Goal: Navigation & Orientation: Find specific page/section

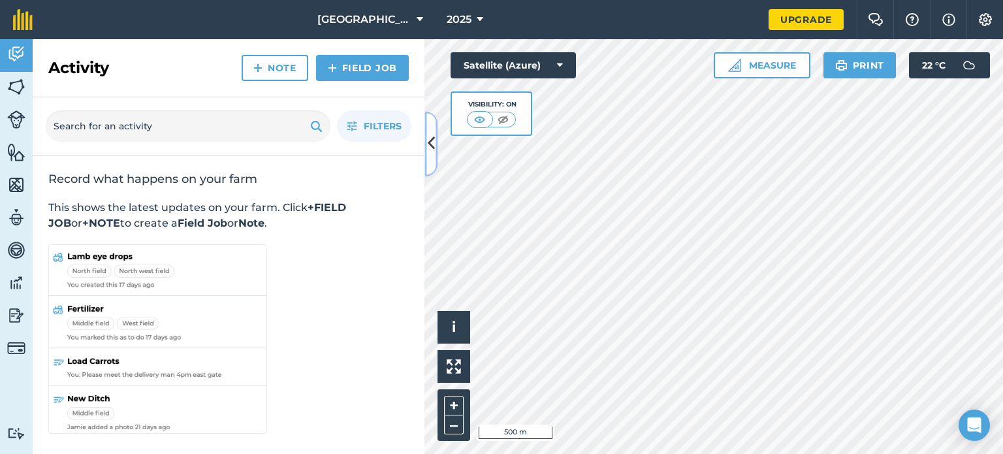
click at [431, 140] on icon at bounding box center [431, 144] width 7 height 23
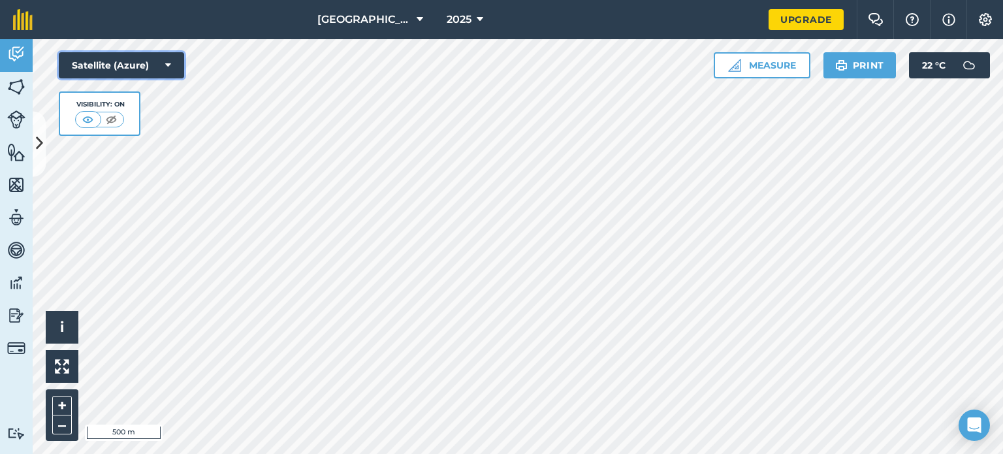
click at [166, 62] on icon at bounding box center [168, 65] width 6 height 13
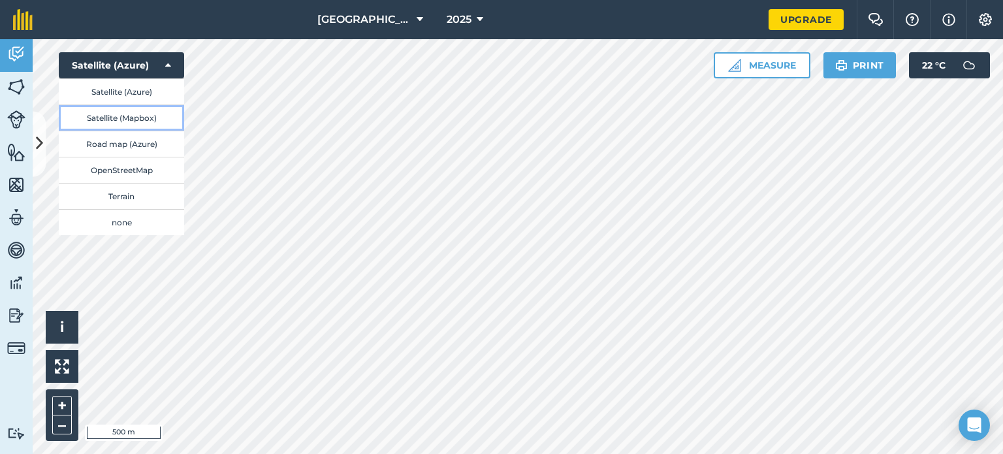
click at [120, 117] on button "Satellite (Mapbox)" at bounding box center [121, 117] width 125 height 26
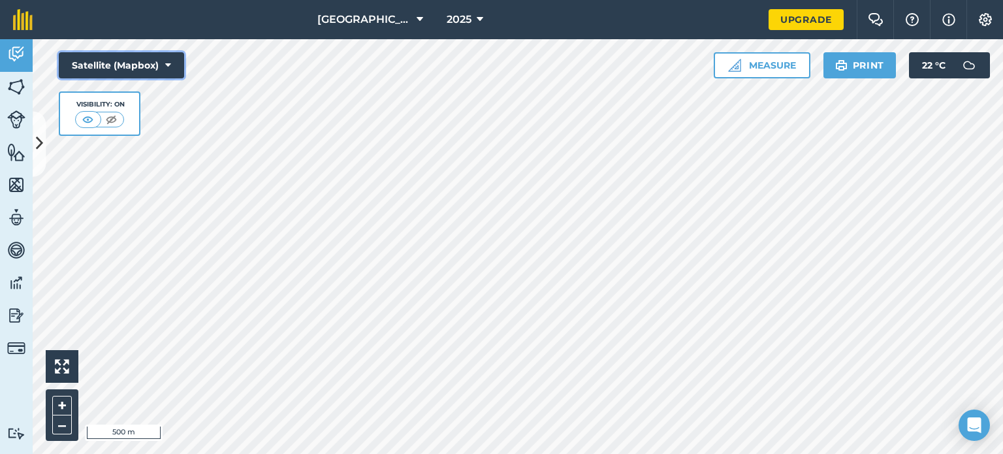
click at [168, 65] on icon at bounding box center [168, 65] width 6 height 13
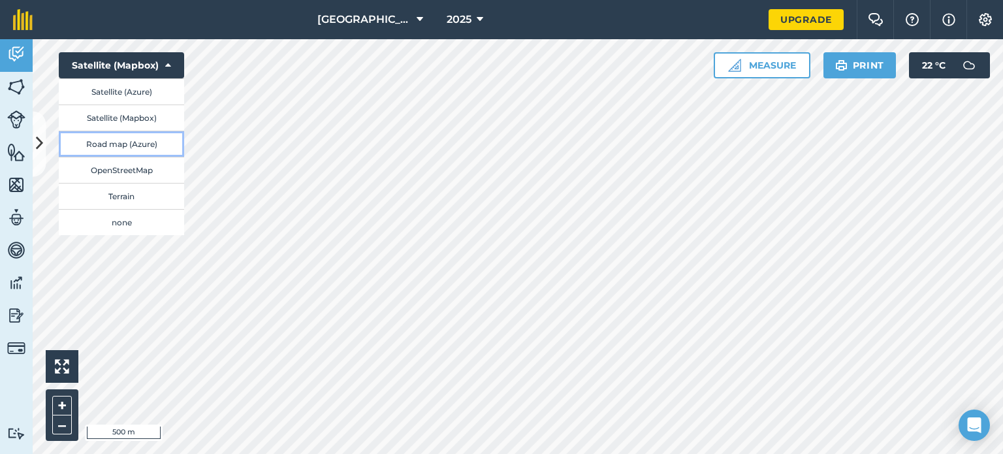
click at [142, 142] on button "Road map (Azure)" at bounding box center [121, 144] width 125 height 26
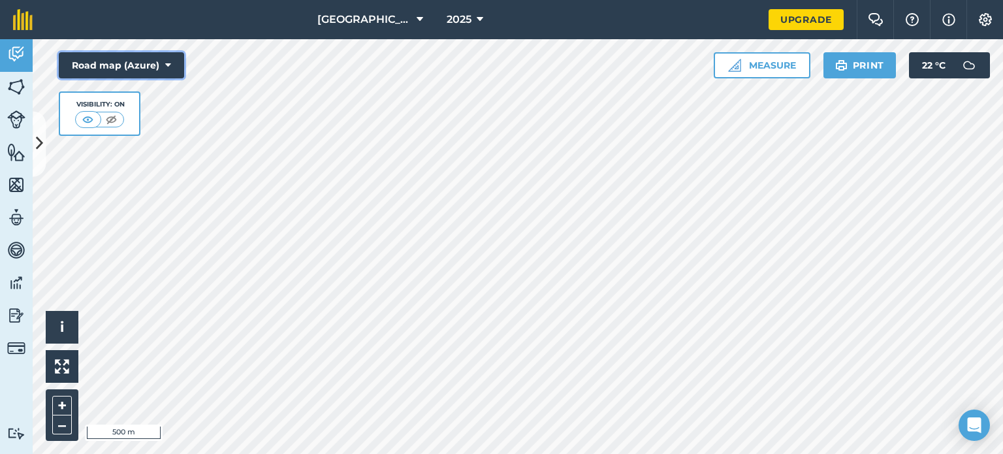
click at [169, 65] on icon at bounding box center [168, 65] width 6 height 13
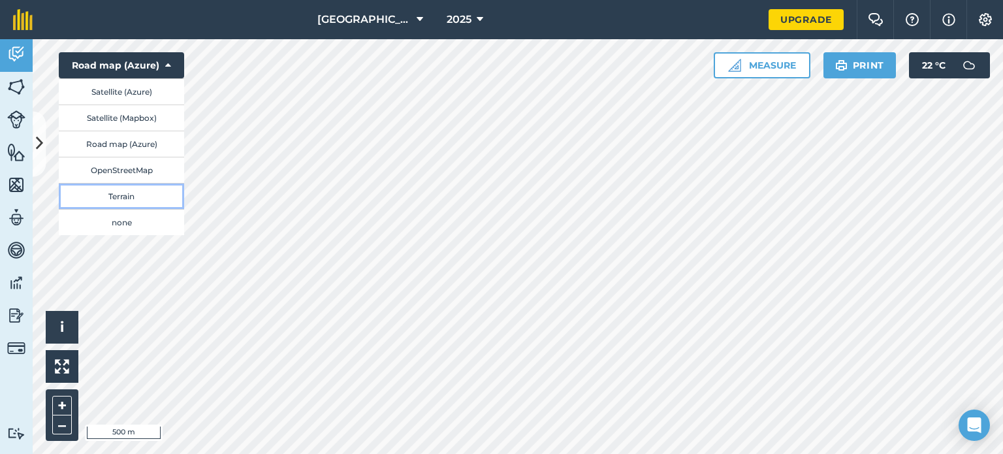
click at [125, 194] on button "Terrain" at bounding box center [121, 196] width 125 height 26
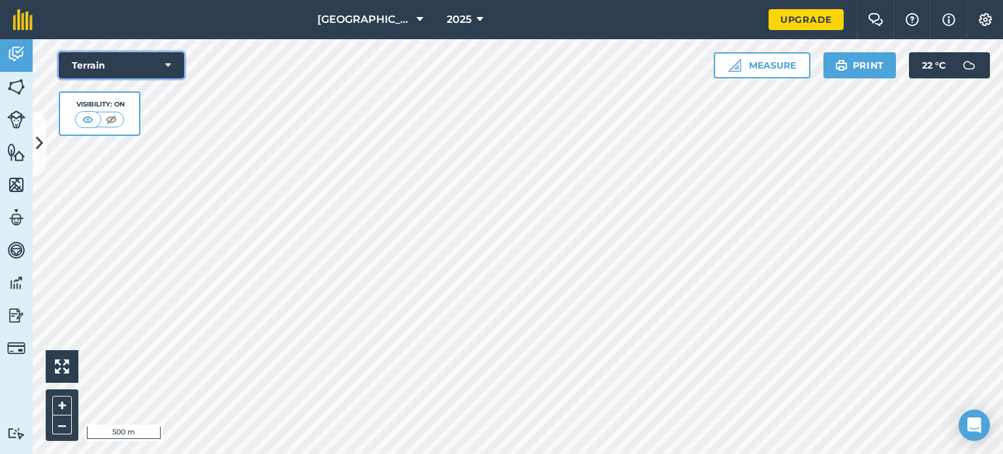
click at [168, 65] on icon at bounding box center [168, 65] width 6 height 13
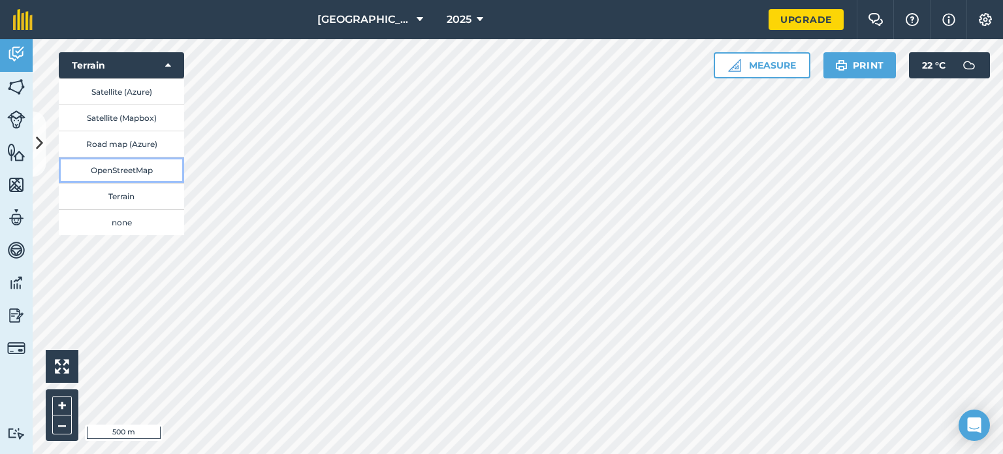
click at [141, 170] on button "OpenStreetMap" at bounding box center [121, 170] width 125 height 26
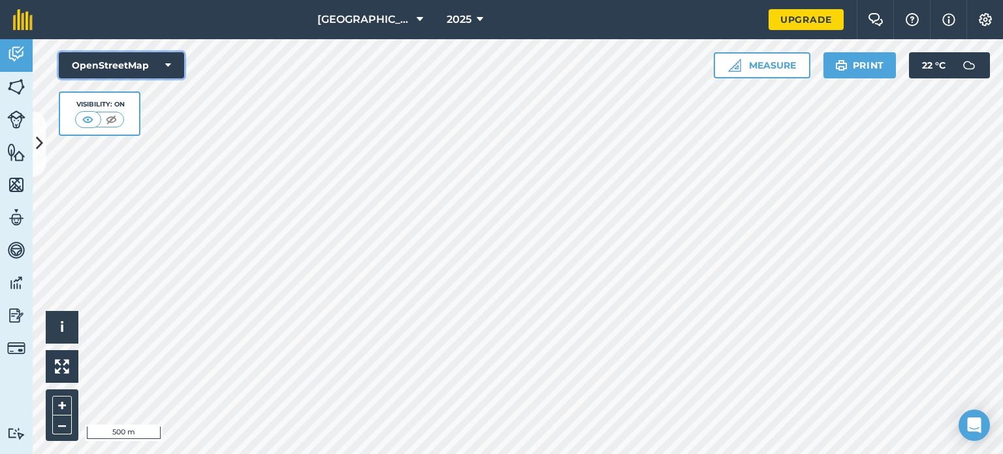
click at [170, 63] on icon at bounding box center [168, 65] width 6 height 13
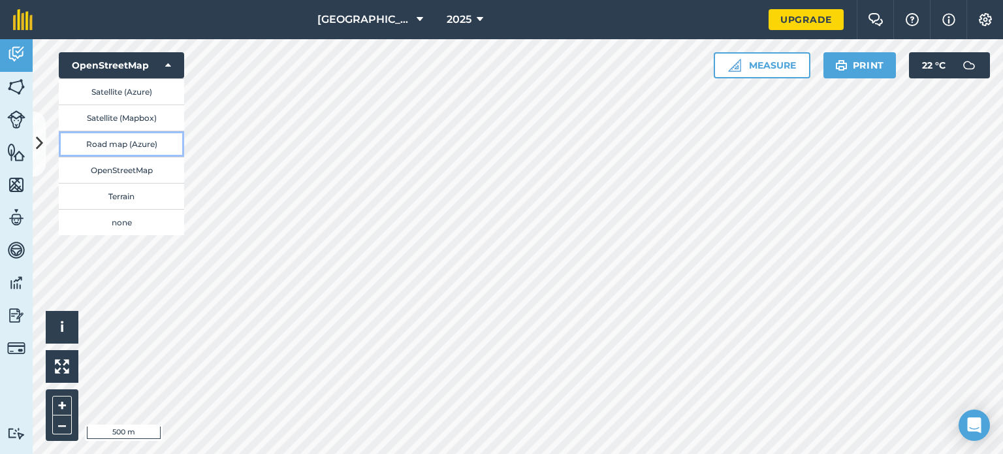
click at [103, 140] on button "Road map (Azure)" at bounding box center [121, 144] width 125 height 26
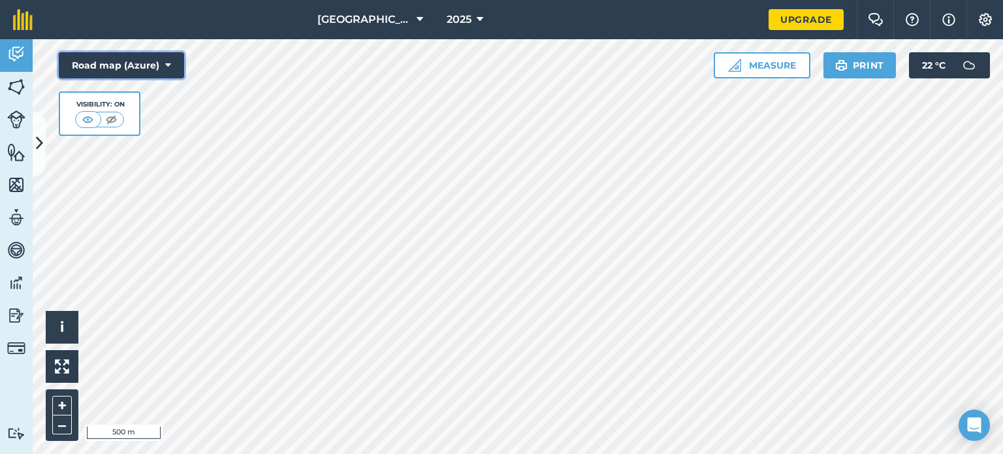
click at [168, 62] on icon at bounding box center [168, 65] width 6 height 13
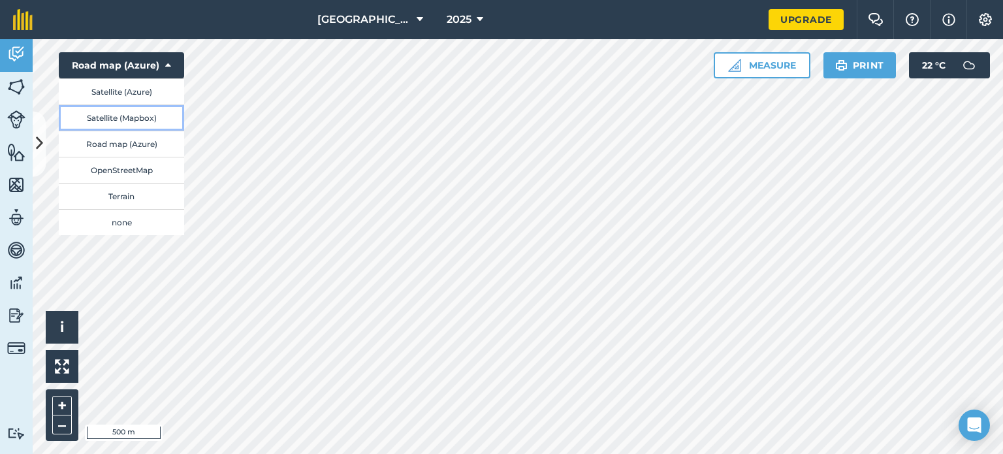
click at [119, 116] on button "Satellite (Mapbox)" at bounding box center [121, 117] width 125 height 26
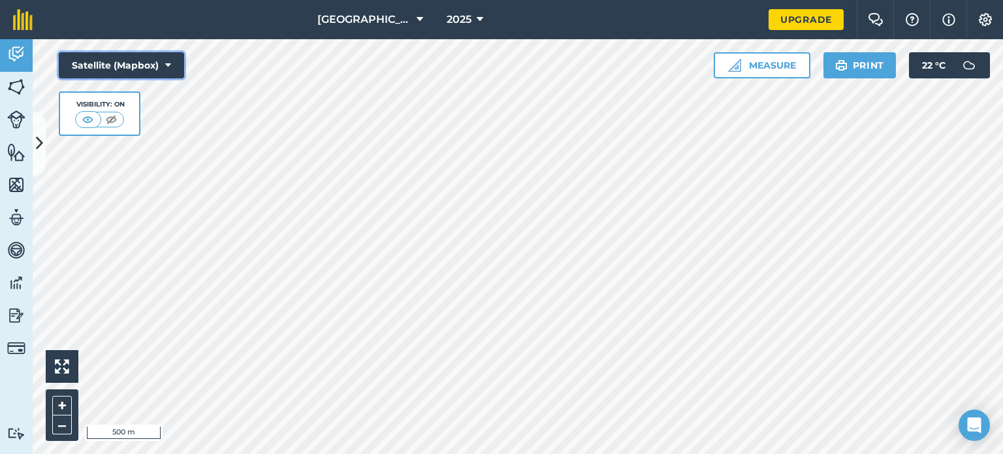
click at [167, 62] on icon at bounding box center [168, 65] width 6 height 13
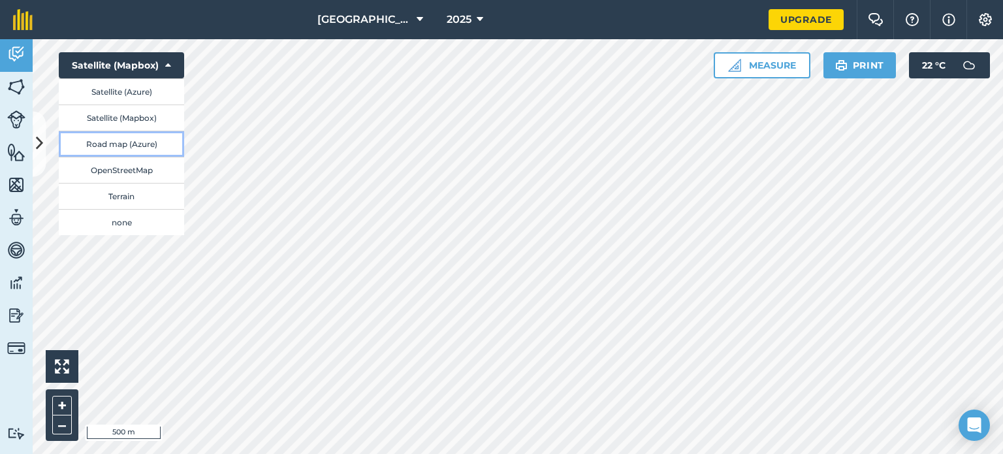
click at [123, 140] on button "Road map (Azure)" at bounding box center [121, 144] width 125 height 26
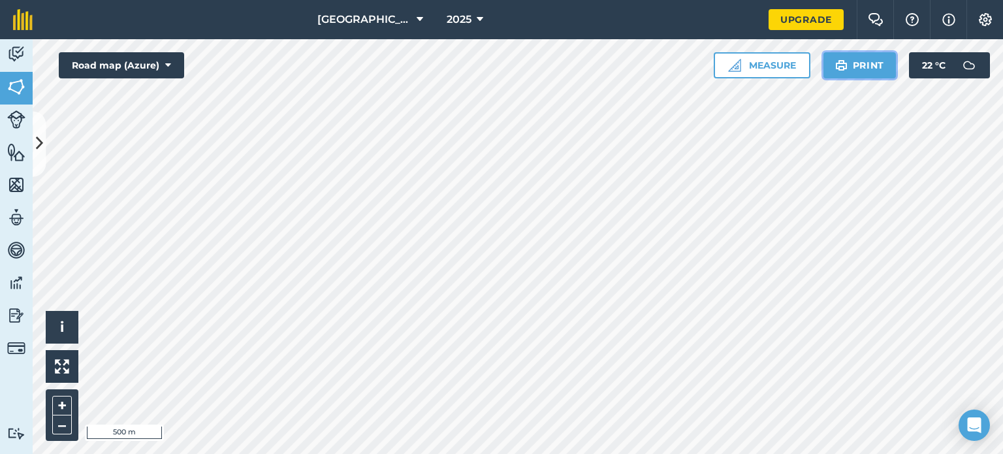
click at [863, 65] on button "Print" at bounding box center [859, 65] width 73 height 26
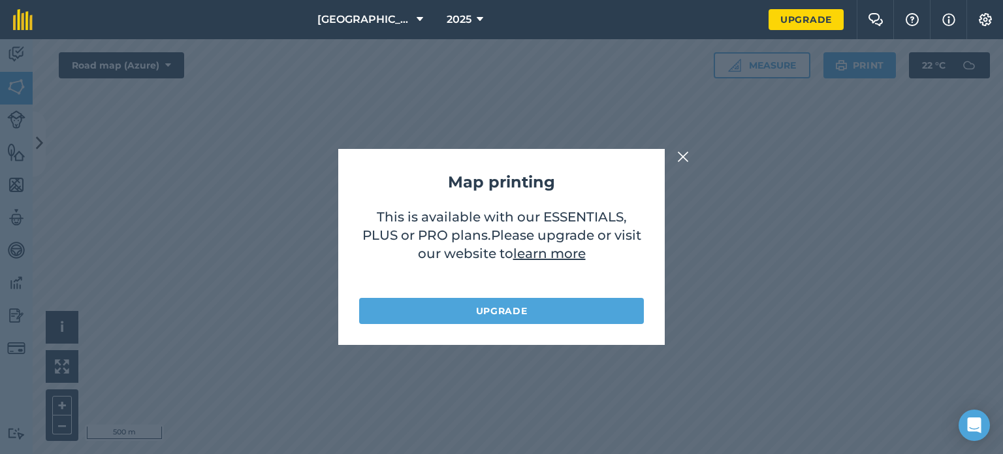
click at [682, 156] on img at bounding box center [683, 157] width 12 height 16
